Goal: Find specific page/section: Find specific page/section

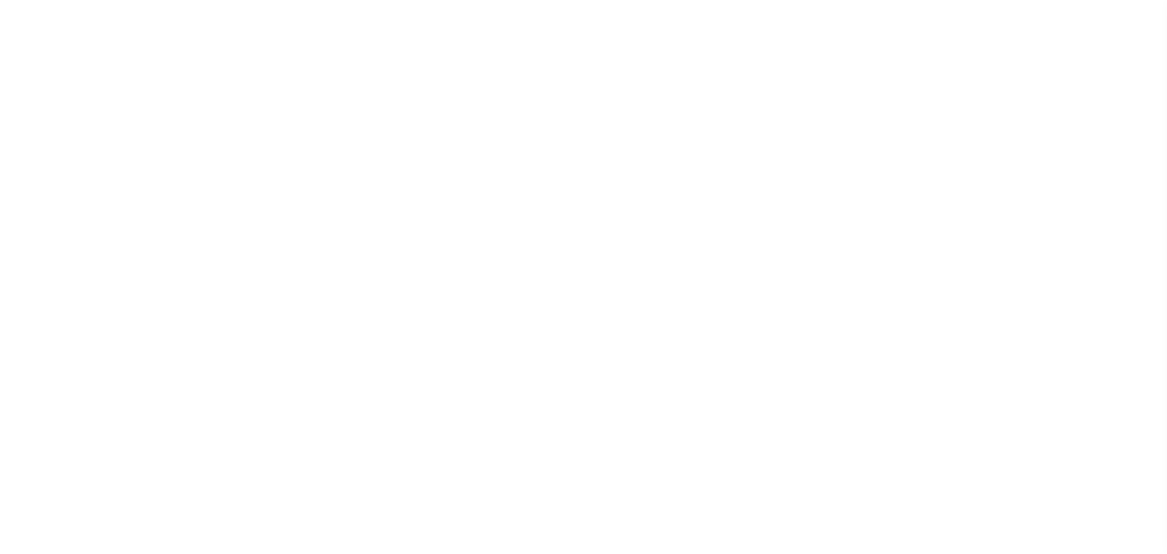
scroll to position [38, 0]
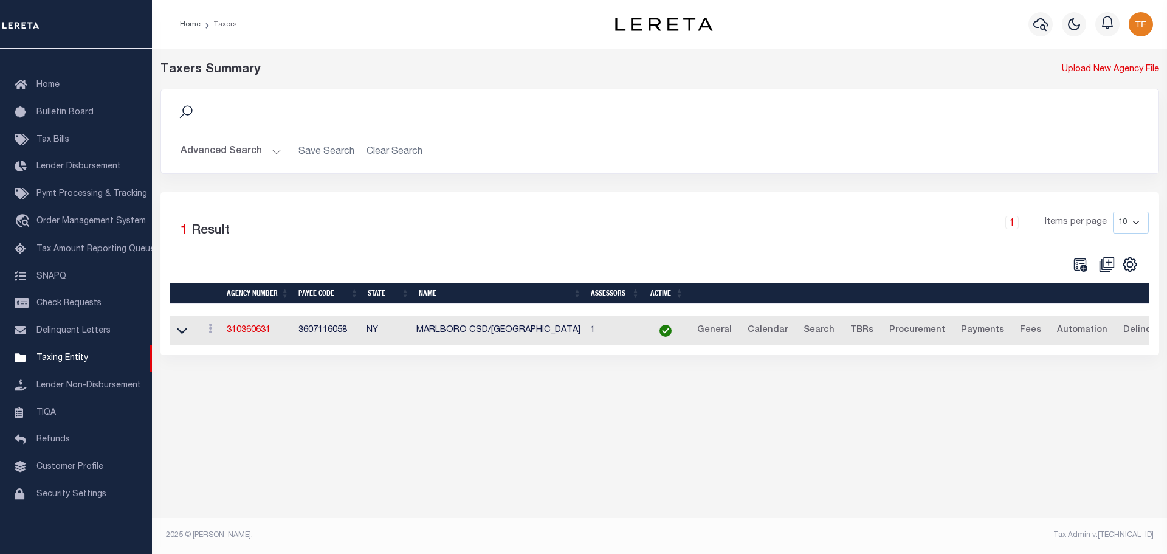
click at [275, 153] on button "Advanced Search" at bounding box center [230, 152] width 101 height 24
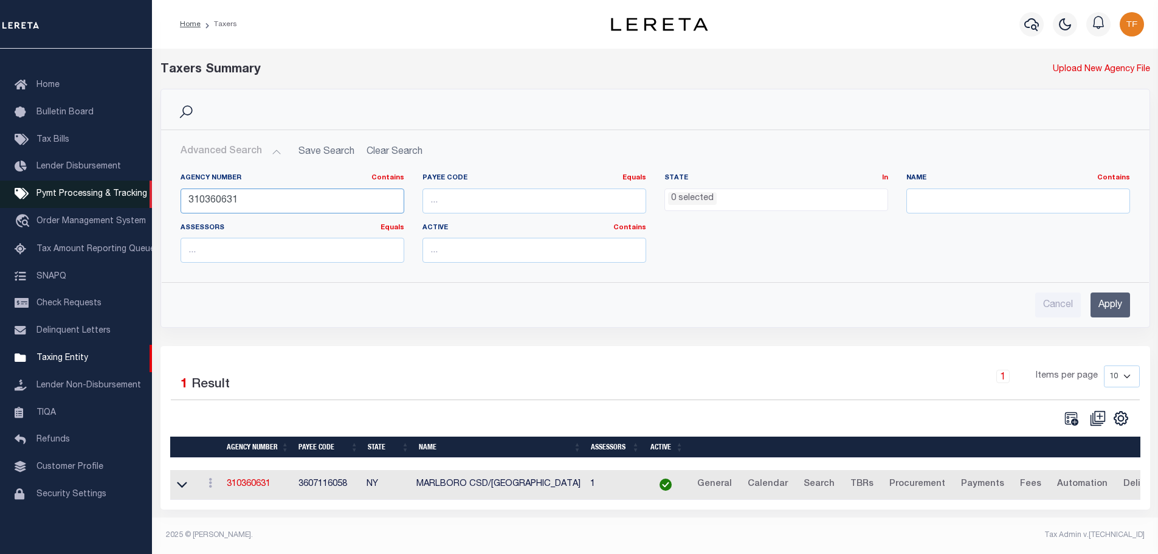
drag, startPoint x: 252, startPoint y: 202, endPoint x: 143, endPoint y: 188, distance: 109.7
click at [149, 184] on div "Home Taxers Profile" at bounding box center [579, 273] width 1158 height 547
type input "310530405"
click at [1111, 309] on input "Apply" at bounding box center [1110, 304] width 40 height 25
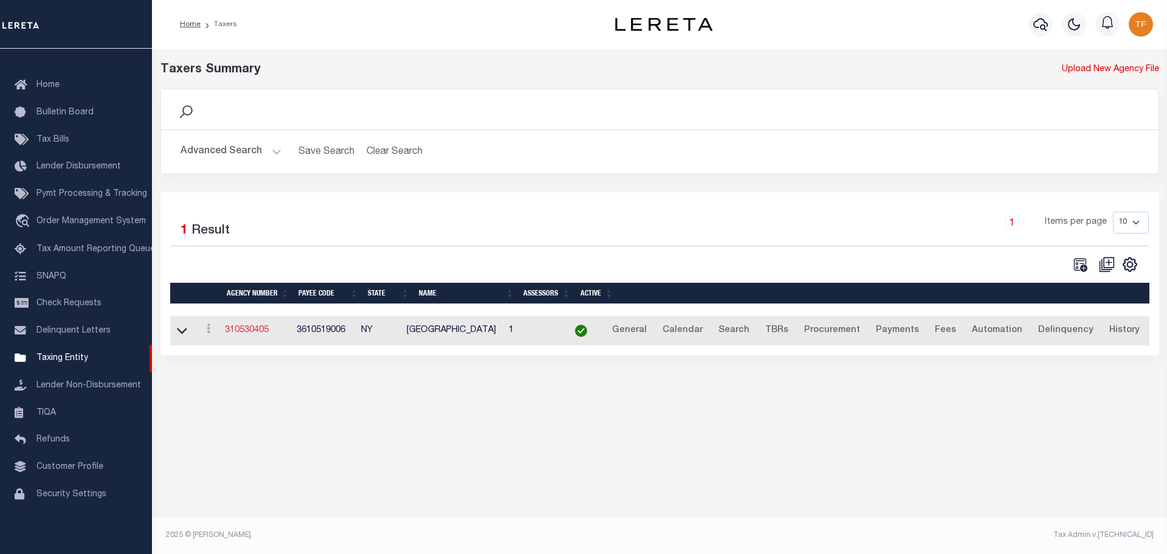
click at [258, 334] on link "310530405" at bounding box center [247, 330] width 44 height 9
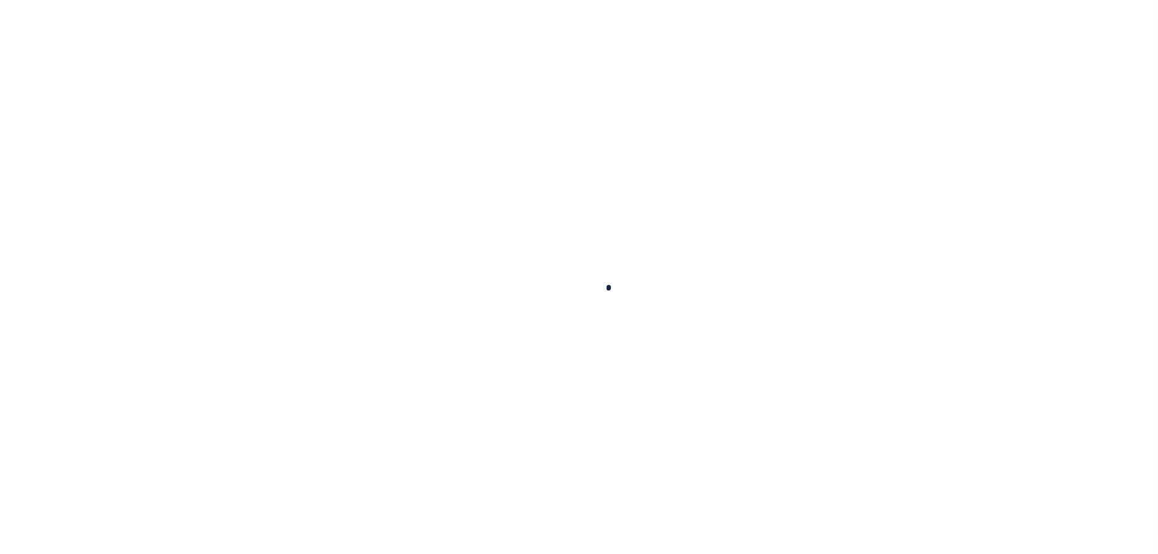
select select
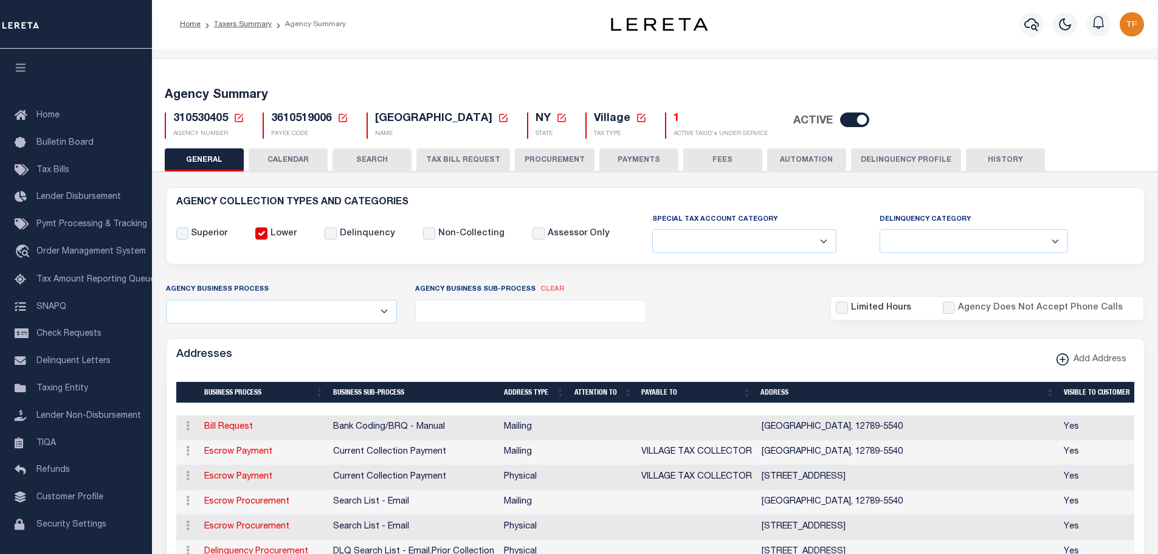
click at [281, 155] on button "CALENDAR" at bounding box center [288, 159] width 79 height 23
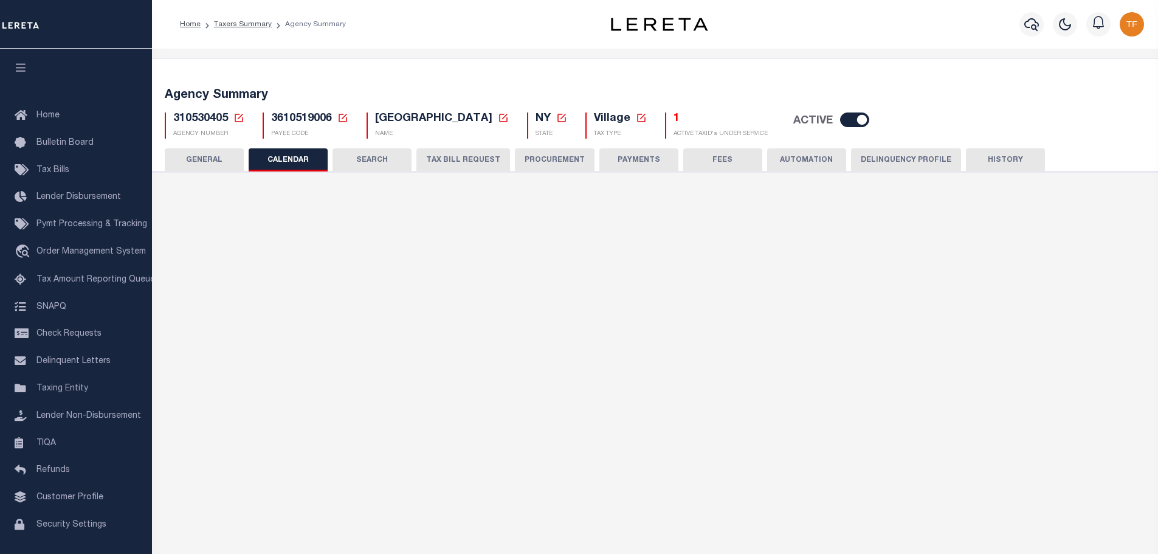
checkbox input "false"
type input "1"
